Goal: Check status: Check status

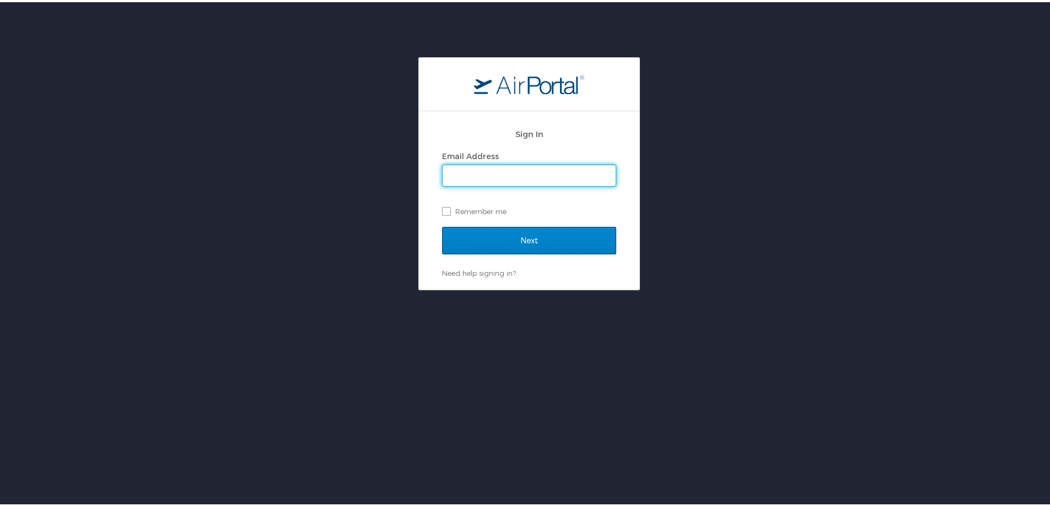
type input "[PERSON_NAME][EMAIL_ADDRESS][PERSON_NAME][DOMAIN_NAME]"
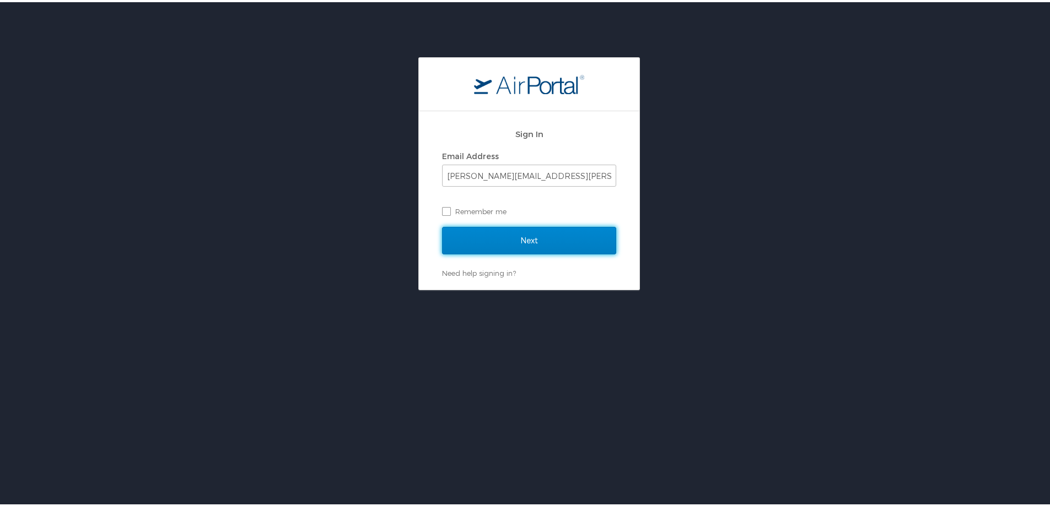
click at [541, 235] on input "Next" at bounding box center [529, 239] width 174 height 28
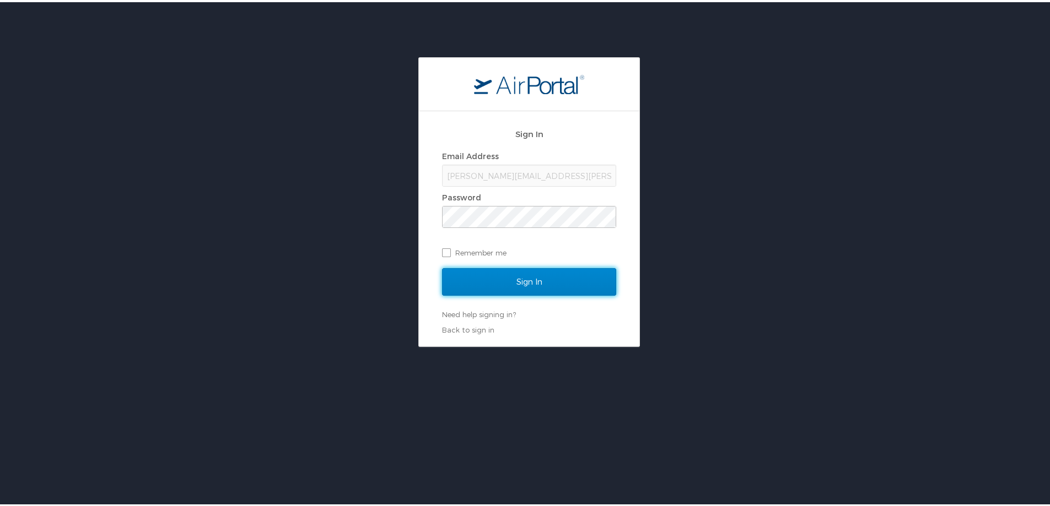
click at [543, 279] on input "Sign In" at bounding box center [529, 280] width 174 height 28
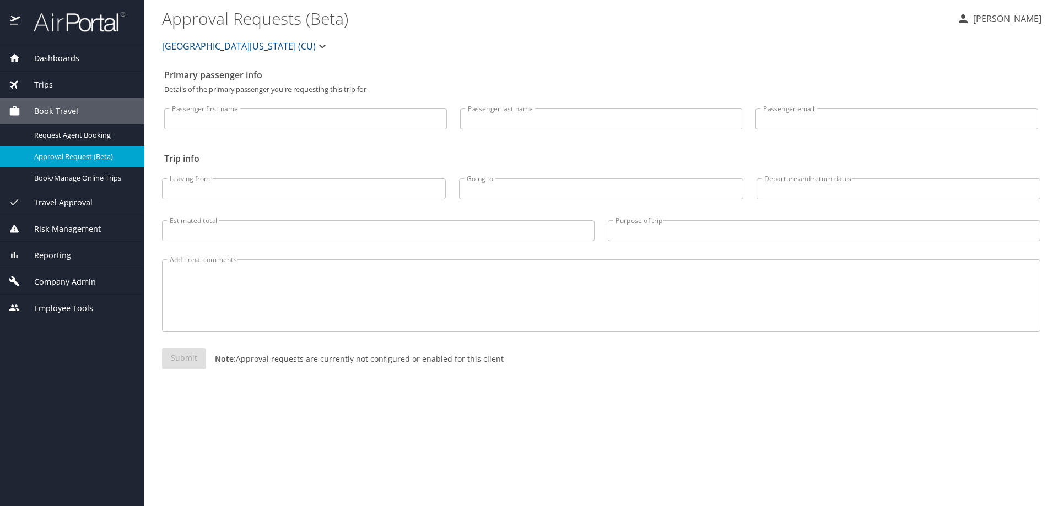
click at [65, 254] on span "Reporting" at bounding box center [45, 256] width 51 height 12
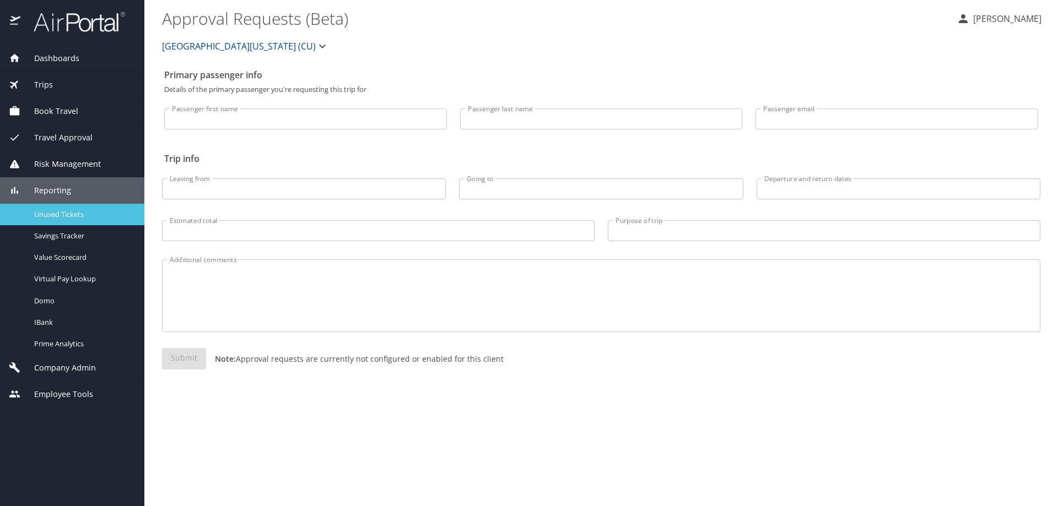
click at [75, 213] on span "Unused Tickets" at bounding box center [82, 214] width 97 height 10
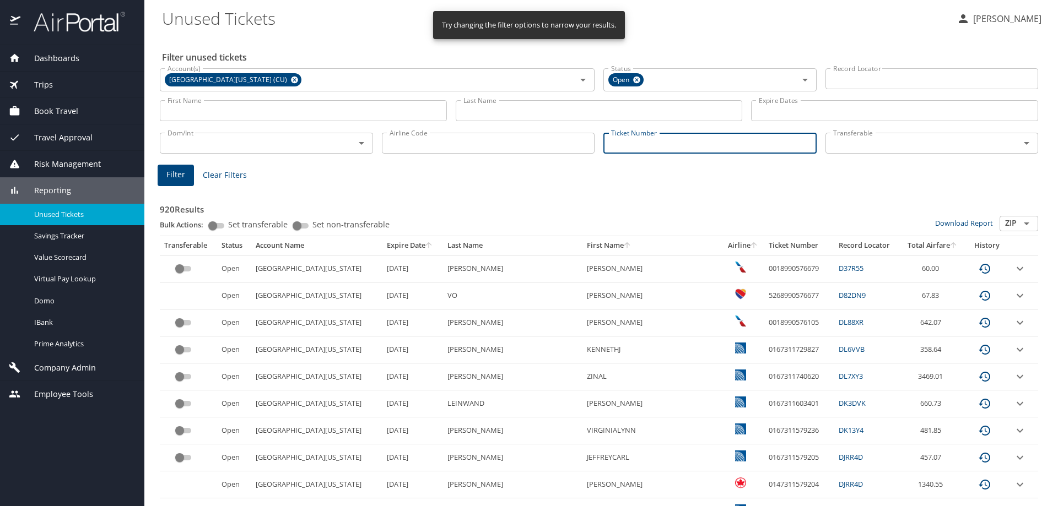
click at [728, 138] on input "Ticket Number" at bounding box center [709, 143] width 213 height 21
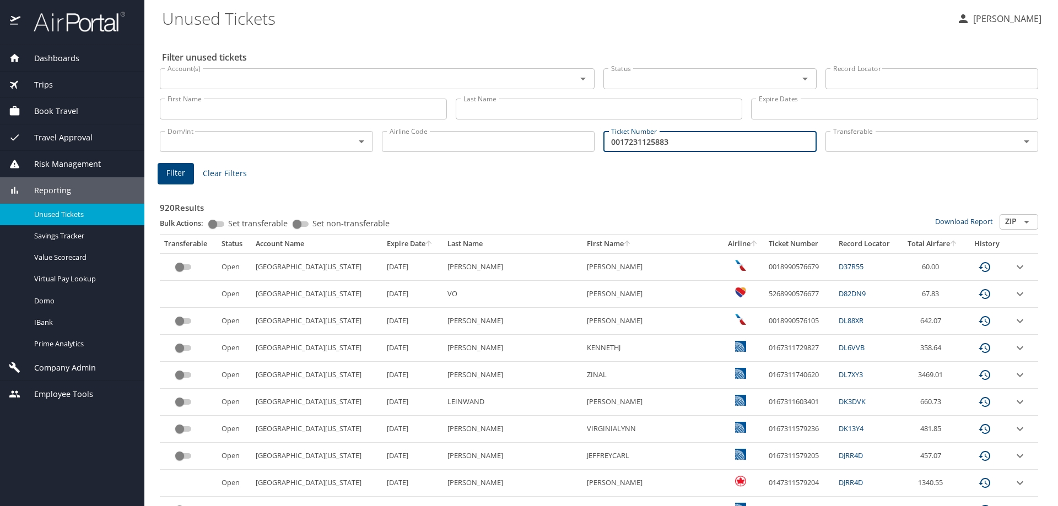
type input "0017231125883"
click at [168, 173] on span "Filter" at bounding box center [175, 173] width 19 height 14
